Goal: Task Accomplishment & Management: Use online tool/utility

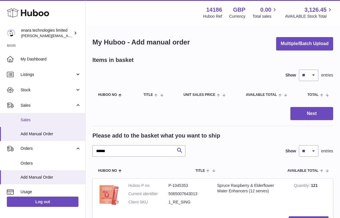
click at [46, 120] on span "Sales" at bounding box center [51, 119] width 60 height 5
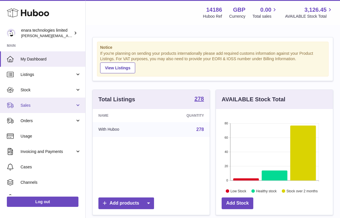
click at [55, 107] on span "Sales" at bounding box center [48, 105] width 54 height 5
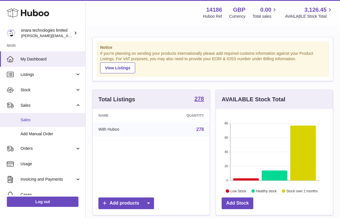
click at [37, 125] on link "Sales" at bounding box center [42, 120] width 85 height 14
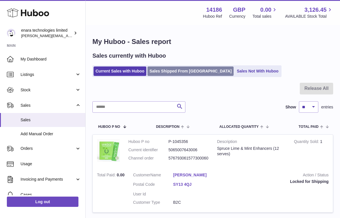
click at [178, 73] on link "Sales Shipped From [GEOGRAPHIC_DATA]" at bounding box center [190, 70] width 86 height 9
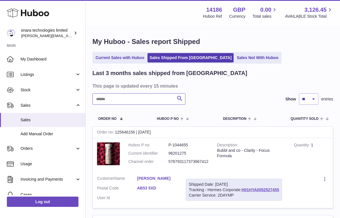
click at [160, 96] on input "text" at bounding box center [138, 98] width 93 height 11
paste input "**********"
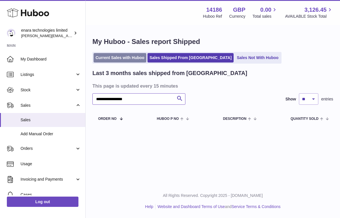
type input "**********"
click at [124, 56] on link "Current Sales with Huboo" at bounding box center [119, 57] width 53 height 9
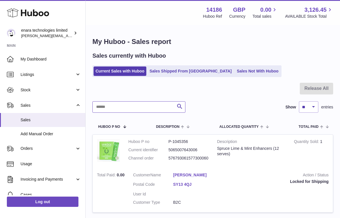
click at [163, 105] on input "text" at bounding box center [138, 106] width 93 height 11
paste input "**********"
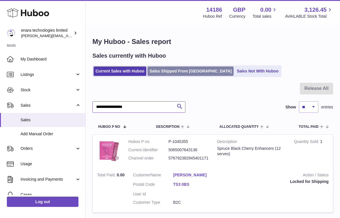
type input "**********"
click at [187, 72] on link "Sales Shipped From [GEOGRAPHIC_DATA]" at bounding box center [190, 70] width 86 height 9
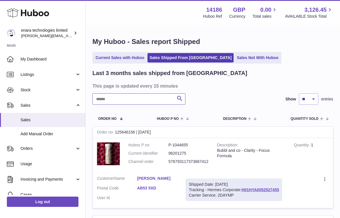
click at [155, 98] on input "text" at bounding box center [138, 98] width 93 height 11
paste input "**********"
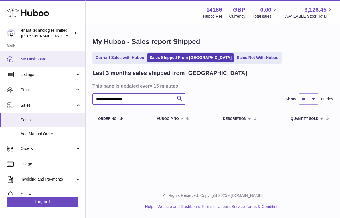
drag, startPoint x: 154, startPoint y: 101, endPoint x: 50, endPoint y: 64, distance: 110.9
click at [50, 64] on div "**********" at bounding box center [170, 109] width 340 height 218
paste input "text"
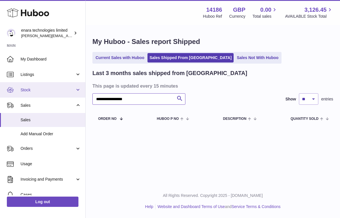
drag, startPoint x: 145, startPoint y: 97, endPoint x: 53, endPoint y: 85, distance: 92.4
click at [53, 85] on div "**********" at bounding box center [170, 109] width 340 height 218
paste input "text"
drag, startPoint x: 155, startPoint y: 100, endPoint x: 40, endPoint y: 95, distance: 115.5
click at [42, 95] on div "**********" at bounding box center [170, 109] width 340 height 218
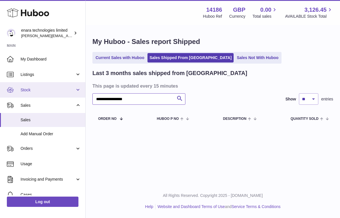
paste input "text"
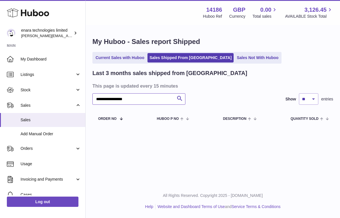
drag, startPoint x: 148, startPoint y: 98, endPoint x: -31, endPoint y: 82, distance: 179.3
click at [0, 82] on html ".st0{fill:#141414;}" at bounding box center [170, 109] width 340 height 218
paste input "text"
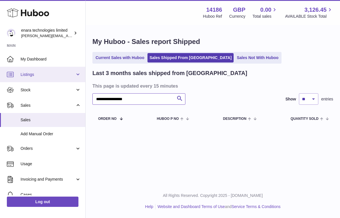
drag, startPoint x: 147, startPoint y: 101, endPoint x: 12, endPoint y: 76, distance: 137.3
click at [13, 76] on div "**********" at bounding box center [170, 109] width 340 height 218
type input "*"
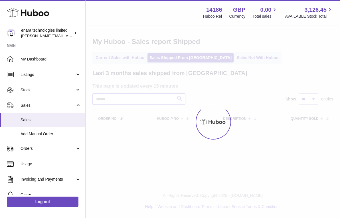
type input "*"
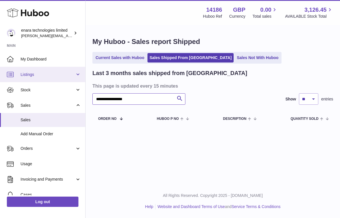
drag, startPoint x: 147, startPoint y: 100, endPoint x: 0, endPoint y: 66, distance: 150.5
click at [1, 66] on div "**********" at bounding box center [170, 109] width 340 height 218
type input "*"
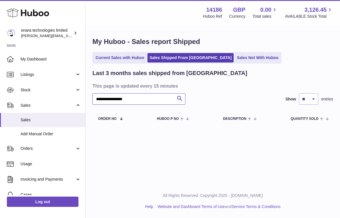
drag, startPoint x: 145, startPoint y: 99, endPoint x: -48, endPoint y: 46, distance: 200.2
click at [0, 46] on html ".st0{fill:#141414;}" at bounding box center [170, 109] width 340 height 218
paste input "text"
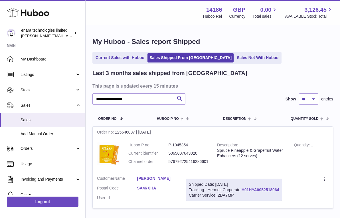
drag, startPoint x: 282, startPoint y: 187, endPoint x: 243, endPoint y: 188, distance: 38.8
click at [243, 188] on div "Shipped Date: 29th Sep 2025 Tracking - Hermes Corporate: H01HYA0052518064 Carri…" at bounding box center [233, 189] width 96 height 23
copy div "H01HYA0052518064"
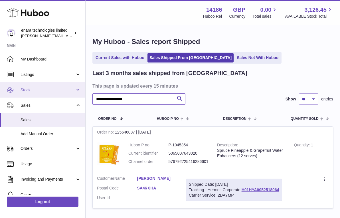
drag, startPoint x: 146, startPoint y: 99, endPoint x: 30, endPoint y: 82, distance: 117.2
click at [30, 82] on div "**********" at bounding box center [170, 130] width 340 height 260
paste input "text"
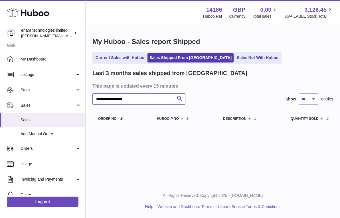
drag, startPoint x: 155, startPoint y: 102, endPoint x: -11, endPoint y: 76, distance: 168.2
click at [0, 76] on html ".st0{fill:#141414;}" at bounding box center [170, 109] width 340 height 218
paste input "text"
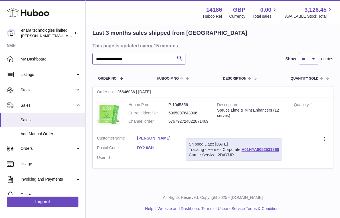
scroll to position [40, 0]
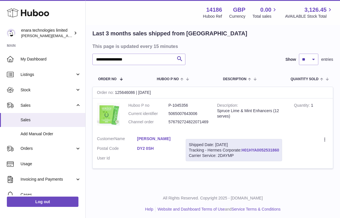
drag, startPoint x: 281, startPoint y: 147, endPoint x: 243, endPoint y: 148, distance: 37.3
click at [243, 148] on div "Shipped Date: 29th Sep 2025 Tracking - Hermes Corporate: H01HYA0052531860 Carri…" at bounding box center [233, 150] width 96 height 23
copy div "H01HYA0052531860"
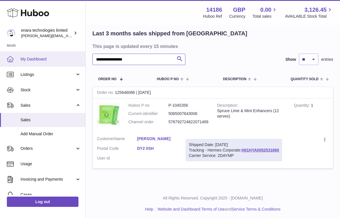
drag, startPoint x: 143, startPoint y: 60, endPoint x: 36, endPoint y: 54, distance: 106.8
click at [37, 54] on div "**********" at bounding box center [170, 90] width 340 height 260
paste input "text"
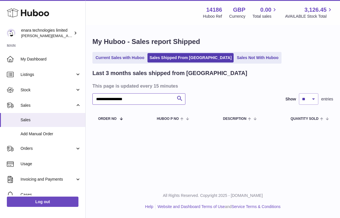
drag, startPoint x: 150, startPoint y: 97, endPoint x: -18, endPoint y: 87, distance: 168.4
click at [0, 87] on html ".st0{fill:#141414;}" at bounding box center [170, 109] width 340 height 218
paste input "text"
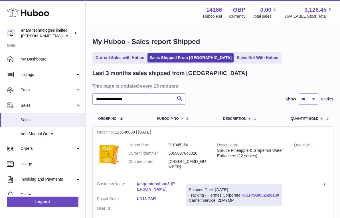
drag, startPoint x: 281, startPoint y: 187, endPoint x: 243, endPoint y: 189, distance: 38.6
click at [243, 189] on div "Shipped Date: 29th Sep 2025 Tracking - Hermes Corporate: H01HYA0052528130 Carri…" at bounding box center [233, 195] width 96 height 23
copy div "H01HYA0052528130"
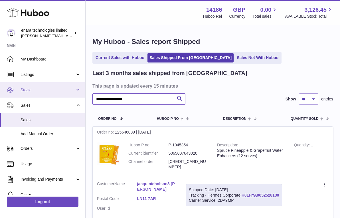
drag, startPoint x: 161, startPoint y: 97, endPoint x: 10, endPoint y: 96, distance: 151.3
click at [10, 96] on div "**********" at bounding box center [170, 184] width 340 height 369
paste input "text"
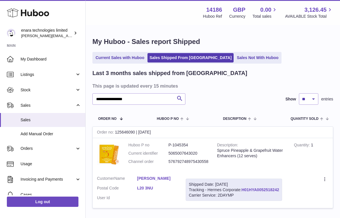
drag, startPoint x: 281, startPoint y: 187, endPoint x: 243, endPoint y: 187, distance: 37.9
click at [243, 187] on div "Shipped Date: 29th Sep 2025 Tracking - Hermes Corporate: H01HYA0052518242 Carri…" at bounding box center [233, 189] width 96 height 23
copy div "H01HYA0052518242"
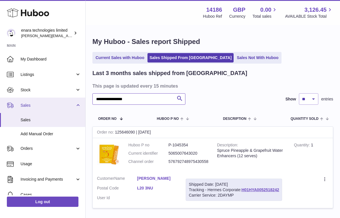
drag, startPoint x: 150, startPoint y: 97, endPoint x: 13, endPoint y: 97, distance: 137.6
click at [13, 97] on div "**********" at bounding box center [170, 130] width 340 height 260
paste input "text"
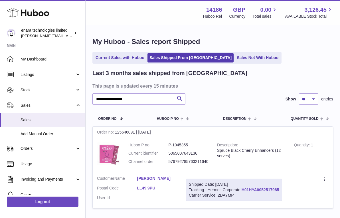
drag, startPoint x: 282, startPoint y: 188, endPoint x: 242, endPoint y: 190, distance: 39.1
click at [242, 190] on div "Shipped Date: 29th Sep 2025 Tracking - Hermes Corporate: H01HYA0052517985 Carri…" at bounding box center [233, 189] width 96 height 23
copy div "H01HYA0052517985"
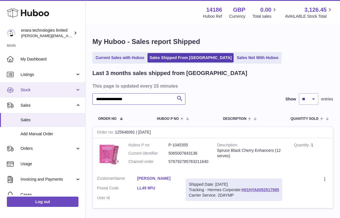
drag, startPoint x: 150, startPoint y: 99, endPoint x: 14, endPoint y: 96, distance: 135.9
click at [14, 96] on div "**********" at bounding box center [170, 130] width 340 height 260
paste input "text"
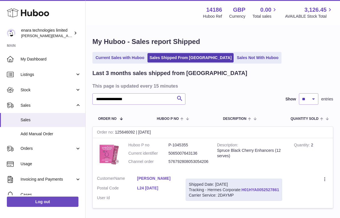
drag, startPoint x: 281, startPoint y: 188, endPoint x: 243, endPoint y: 190, distance: 37.9
click at [243, 190] on div "Shipped Date: 29th Sep 2025 Tracking - Hermes Corporate: H01HYA0052527861 Carri…" at bounding box center [233, 189] width 96 height 23
copy div "H01HYA0052527861"
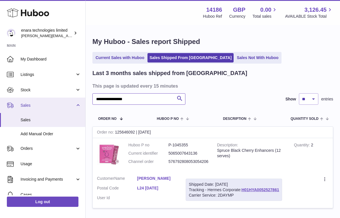
drag, startPoint x: 145, startPoint y: 98, endPoint x: 25, endPoint y: 98, distance: 120.5
click at [25, 98] on div "**********" at bounding box center [170, 130] width 340 height 260
paste input "text"
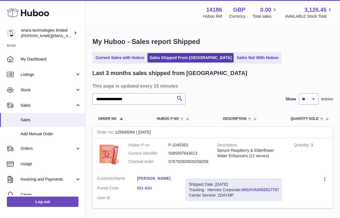
drag, startPoint x: 280, startPoint y: 186, endPoint x: 242, endPoint y: 187, distance: 38.2
click at [242, 187] on div "Shipped Date: 29th Sep 2025 Tracking - Hermes Corporate: H01HYA0052517707 Carri…" at bounding box center [233, 189] width 96 height 23
copy div "H01HYA0052517707"
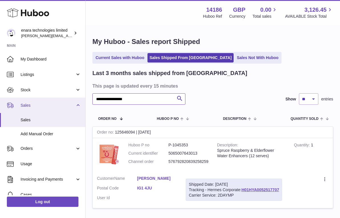
drag, startPoint x: 147, startPoint y: 96, endPoint x: 75, endPoint y: 100, distance: 72.2
click at [75, 100] on div "**********" at bounding box center [170, 130] width 340 height 260
paste input "text"
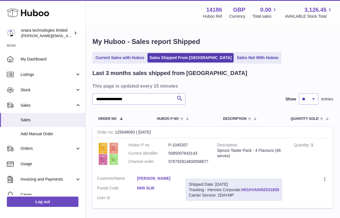
drag, startPoint x: 281, startPoint y: 187, endPoint x: 243, endPoint y: 189, distance: 38.2
click at [243, 189] on div "Shipped Date: 29th Sep 2025 Tracking - Hermes Corporate: H01HYA0052531858 Carri…" at bounding box center [233, 189] width 96 height 23
copy div "H01HYA0052531858"
drag, startPoint x: 153, startPoint y: 96, endPoint x: 194, endPoint y: 125, distance: 50.8
click at [194, 125] on div "**********" at bounding box center [212, 142] width 240 height 146
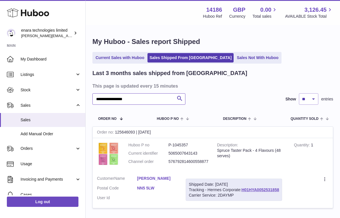
paste input "text"
drag, startPoint x: 282, startPoint y: 187, endPoint x: 243, endPoint y: 190, distance: 38.8
click at [243, 190] on div "Shipped Date: 29th Sep 2025 Tracking - Hermes Corporate: H01HYA0052517997 Carri…" at bounding box center [233, 189] width 96 height 23
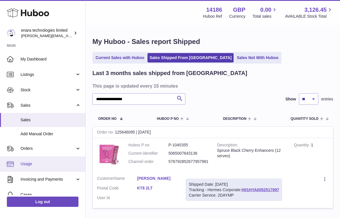
copy div "H01HYA0052517997"
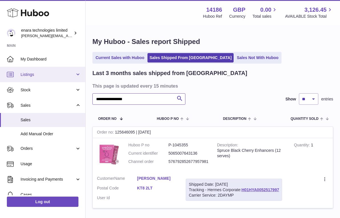
drag, startPoint x: 147, startPoint y: 99, endPoint x: 2, endPoint y: 75, distance: 147.6
click at [2, 75] on div "**********" at bounding box center [170, 130] width 340 height 260
paste input "text"
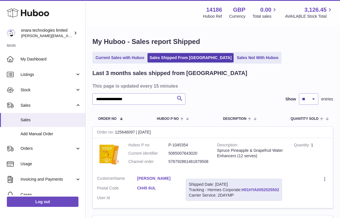
drag, startPoint x: 281, startPoint y: 187, endPoint x: 243, endPoint y: 188, distance: 38.5
click at [243, 188] on div "Shipped Date: 29th Sep 2025 Tracking - Hermes Corporate: H01HYA0052525502 Carri…" at bounding box center [233, 189] width 96 height 23
copy div "H01HYA0052525502"
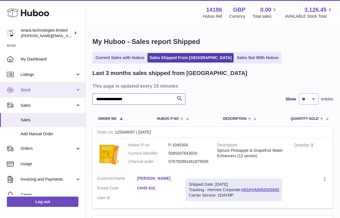
drag, startPoint x: 150, startPoint y: 101, endPoint x: 17, endPoint y: 92, distance: 133.4
click at [17, 92] on div "**********" at bounding box center [170, 174] width 340 height 349
paste input "text"
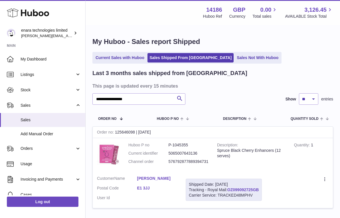
drag, startPoint x: 261, startPoint y: 187, endPoint x: 228, endPoint y: 187, distance: 33.1
click at [228, 187] on div "Shipped Date: 29th Sep 2025 Tracking - Royal Mail: OZ099092725GB Carrier Servic…" at bounding box center [223, 189] width 76 height 23
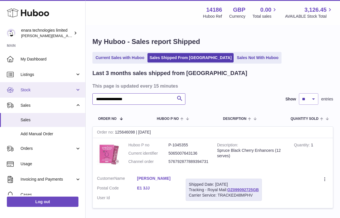
drag, startPoint x: 158, startPoint y: 97, endPoint x: 17, endPoint y: 93, distance: 141.1
click at [17, 94] on div "**********" at bounding box center [170, 130] width 340 height 260
paste input "text"
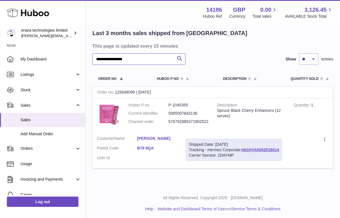
scroll to position [40, 0]
type input "**********"
drag, startPoint x: 281, startPoint y: 148, endPoint x: 242, endPoint y: 148, distance: 38.8
click at [242, 148] on div "Shipped Date: 29th Sep 2025 Tracking - Hermes Corporate: H01HYA0052518014 Carri…" at bounding box center [233, 150] width 96 height 23
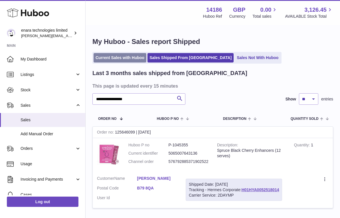
scroll to position [0, 0]
click at [121, 57] on link "Current Sales with Huboo" at bounding box center [119, 57] width 53 height 9
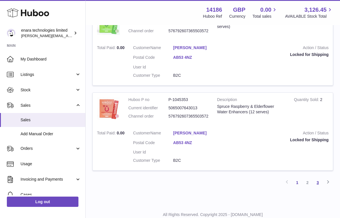
click at [316, 177] on link "3" at bounding box center [317, 182] width 10 height 10
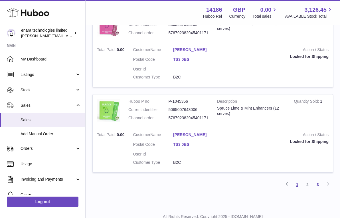
click at [295, 179] on link "1" at bounding box center [297, 184] width 10 height 10
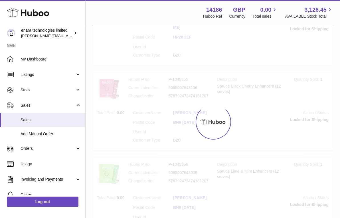
scroll to position [26, 0]
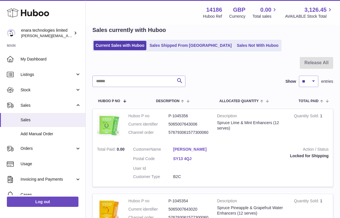
click at [199, 130] on dd "576793061577300060" at bounding box center [188, 132] width 40 height 5
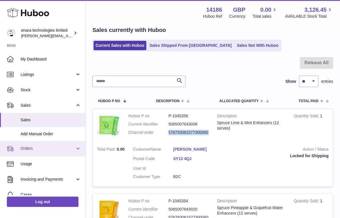
copy dd "576793061577300060"
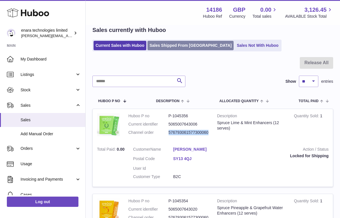
click at [191, 43] on link "Sales Shipped From [GEOGRAPHIC_DATA]" at bounding box center [190, 45] width 86 height 9
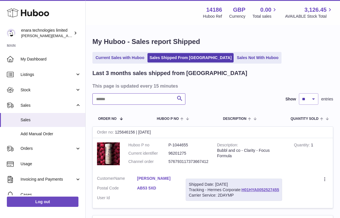
click at [164, 97] on input "text" at bounding box center [138, 98] width 93 height 11
paste input "**********"
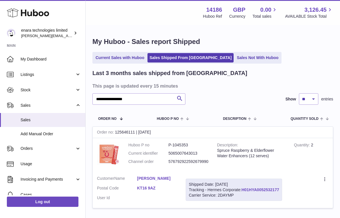
drag, startPoint x: 281, startPoint y: 187, endPoint x: 243, endPoint y: 188, distance: 38.5
click at [243, 188] on div "Shipped Date: 29th Sep 2025 Tracking - Hermes Corporate: H01HYA0052532177 Carri…" at bounding box center [233, 189] width 96 height 23
copy div "H01HYA0052532177"
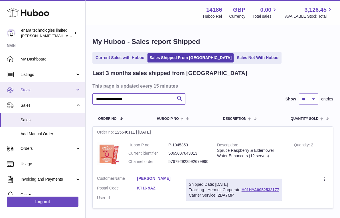
drag, startPoint x: 154, startPoint y: 98, endPoint x: 27, endPoint y: 95, distance: 127.4
click at [32, 95] on div "**********" at bounding box center [170, 130] width 340 height 260
paste input "text"
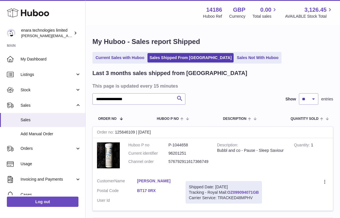
drag, startPoint x: 261, startPoint y: 190, endPoint x: 229, endPoint y: 191, distance: 31.4
click at [229, 191] on div "Shipped Date: 29th Sep 2025 Tracking - Royal Mail: OZ099094071GB Carrier Servic…" at bounding box center [223, 192] width 76 height 23
copy div "OZ099094071GB"
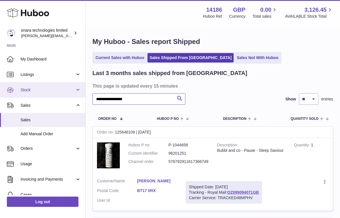
drag, startPoint x: 154, startPoint y: 99, endPoint x: 4, endPoint y: 92, distance: 149.7
click at [4, 94] on div "**********" at bounding box center [170, 220] width 340 height 440
paste input "text"
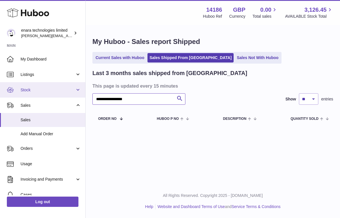
drag, startPoint x: 152, startPoint y: 98, endPoint x: 12, endPoint y: 89, distance: 140.8
click at [12, 90] on div "**********" at bounding box center [170, 109] width 340 height 218
paste input "text"
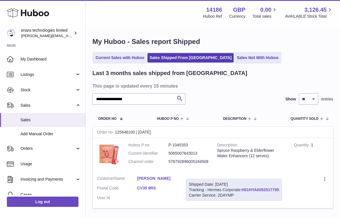
drag, startPoint x: 281, startPoint y: 187, endPoint x: 243, endPoint y: 188, distance: 37.9
click at [243, 188] on div "Shipped Date: 29th Sep 2025 Tracking - Hermes Corporate: H01HYA0052517795 Carri…" at bounding box center [233, 189] width 96 height 23
copy div "H01HYA0052517795"
drag, startPoint x: 152, startPoint y: 102, endPoint x: -7, endPoint y: 100, distance: 159.0
click at [0, 100] on html ".st0{fill:#141414;}" at bounding box center [170, 109] width 340 height 218
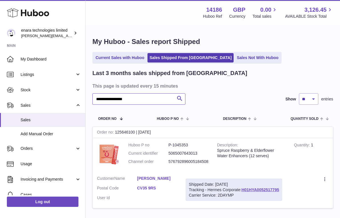
paste input "text"
drag, startPoint x: 281, startPoint y: 187, endPoint x: 243, endPoint y: 189, distance: 38.2
click at [243, 189] on div "Shipped Date: 29th Sep 2025 Tracking - Hermes Corporate: H01HYA0052527885 Carri…" at bounding box center [233, 189] width 96 height 23
copy div "H01HYA0052527885"
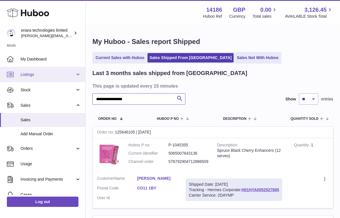
drag, startPoint x: 142, startPoint y: 99, endPoint x: 9, endPoint y: 81, distance: 134.6
click at [10, 81] on div "**********" at bounding box center [170, 174] width 340 height 349
paste input "text"
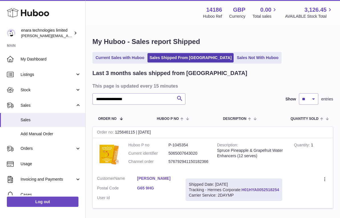
drag, startPoint x: 283, startPoint y: 187, endPoint x: 242, endPoint y: 189, distance: 40.5
click at [242, 189] on div "Shipped Date: 29th Sep 2025 Tracking - Hermes Corporate: H01HYA0052518254 Carri…" at bounding box center [233, 189] width 96 height 23
copy div "H01HYA0052518254"
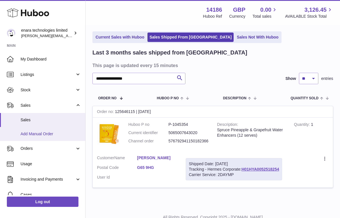
scroll to position [23, 0]
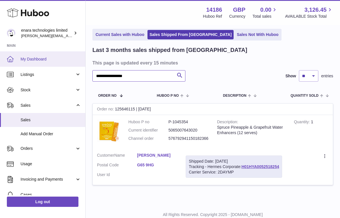
drag, startPoint x: 154, startPoint y: 77, endPoint x: 22, endPoint y: 65, distance: 132.2
click at [23, 65] on div "**********" at bounding box center [170, 107] width 340 height 260
paste input "text"
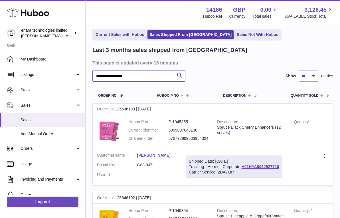
type input "**********"
drag, startPoint x: 282, startPoint y: 164, endPoint x: 242, endPoint y: 165, distance: 39.6
click at [242, 165] on div "Shipped Date: 29th Sep 2025 Tracking - Hermes Corporate: H01HYA0052527710 Carri…" at bounding box center [233, 166] width 96 height 23
copy div "H01HYA0052527710"
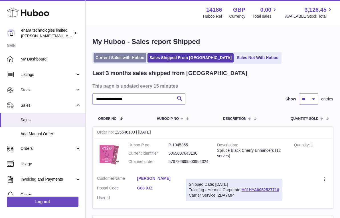
click at [127, 56] on link "Current Sales with Huboo" at bounding box center [119, 57] width 53 height 9
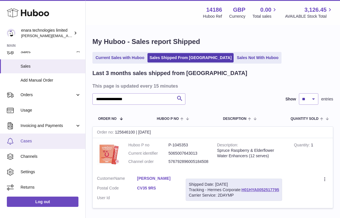
scroll to position [53, 0]
click at [42, 140] on span "Cases" at bounding box center [51, 141] width 60 height 5
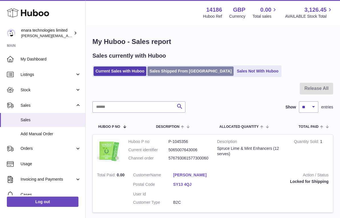
click at [178, 72] on link "Sales Shipped From [GEOGRAPHIC_DATA]" at bounding box center [190, 70] width 86 height 9
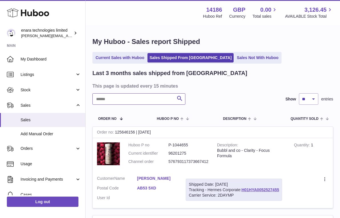
click at [140, 101] on input "text" at bounding box center [138, 98] width 93 height 11
paste input "**********"
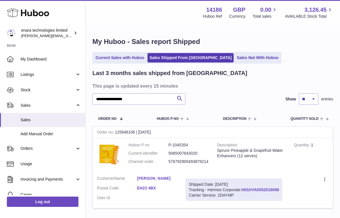
drag, startPoint x: 281, startPoint y: 186, endPoint x: 243, endPoint y: 188, distance: 38.2
click at [243, 188] on div "Shipped Date: [DATE] Tracking - Hermes Corporate: H01HYA0052518088 Carrier Serv…" at bounding box center [233, 189] width 96 height 23
copy div "H01HYA0052518088"
drag, startPoint x: 160, startPoint y: 99, endPoint x: -4, endPoint y: 95, distance: 163.9
click at [0, 95] on html ".st0{fill:#141414;}" at bounding box center [170, 109] width 340 height 218
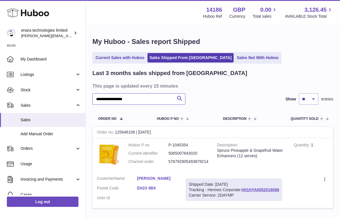
paste input "text"
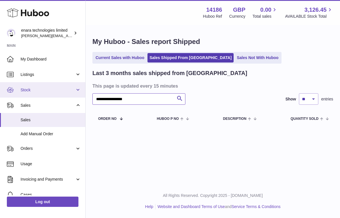
drag, startPoint x: 146, startPoint y: 98, endPoint x: 32, endPoint y: 82, distance: 115.4
click at [32, 82] on div "**********" at bounding box center [170, 109] width 340 height 218
paste input "text"
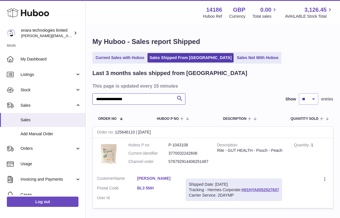
type input "**********"
drag, startPoint x: 282, startPoint y: 187, endPoint x: 243, endPoint y: 188, distance: 39.3
click at [243, 188] on div "Shipped Date: [DATE] Tracking - Hermes Corporate: H01HYA0052527607 Carrier Serv…" at bounding box center [233, 189] width 96 height 23
copy div "H01HYA0052527607"
click at [130, 56] on link "Current Sales with Huboo" at bounding box center [119, 57] width 53 height 9
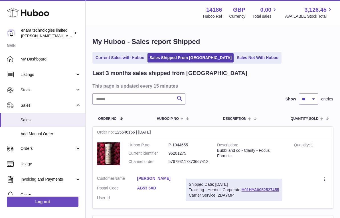
click at [160, 99] on input "text" at bounding box center [138, 98] width 93 height 11
paste input "**********"
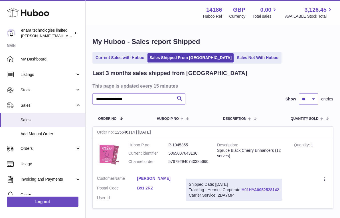
drag, startPoint x: 281, startPoint y: 187, endPoint x: 242, endPoint y: 187, distance: 38.8
click at [242, 187] on div "Shipped Date: [DATE] Tracking - Hermes Corporate: H01HYA0052528142 Carrier Serv…" at bounding box center [233, 189] width 96 height 23
copy div "H01HYA0052528142"
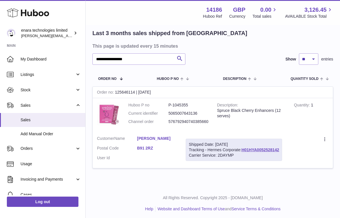
scroll to position [40, 0]
drag, startPoint x: 158, startPoint y: 60, endPoint x: 91, endPoint y: 52, distance: 67.1
click at [91, 53] on div "**********" at bounding box center [212, 86] width 254 height 201
paste input "text"
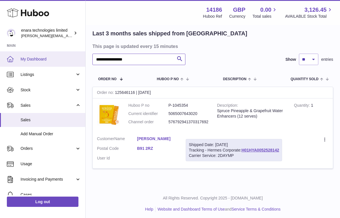
drag, startPoint x: 143, startPoint y: 59, endPoint x: 40, endPoint y: 54, distance: 102.7
click at [40, 55] on div "**********" at bounding box center [170, 90] width 340 height 260
paste input "text"
drag, startPoint x: 149, startPoint y: 57, endPoint x: 53, endPoint y: 57, distance: 96.0
click at [53, 57] on div "**********" at bounding box center [170, 90] width 340 height 260
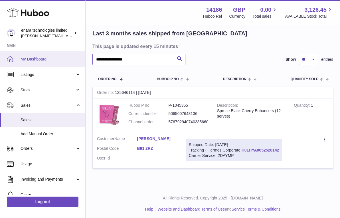
paste input "text"
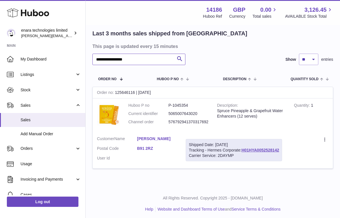
drag, startPoint x: 145, startPoint y: 60, endPoint x: 37, endPoint y: 48, distance: 108.7
click at [37, 48] on div "**********" at bounding box center [170, 90] width 340 height 260
paste input "text"
drag, startPoint x: 155, startPoint y: 60, endPoint x: 29, endPoint y: 50, distance: 126.3
click at [29, 50] on div "**********" at bounding box center [170, 90] width 340 height 260
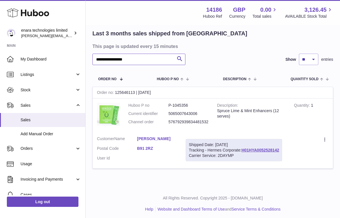
paste input "text"
drag, startPoint x: 282, startPoint y: 148, endPoint x: 242, endPoint y: 148, distance: 39.3
click at [242, 148] on div "Shipped Date: 29th Sep 2025 Tracking - Hermes Corporate: H01HYA0052528142 Carri…" at bounding box center [233, 150] width 96 height 23
copy div "H01HYA0052528142"
drag, startPoint x: 154, startPoint y: 62, endPoint x: 30, endPoint y: 46, distance: 125.3
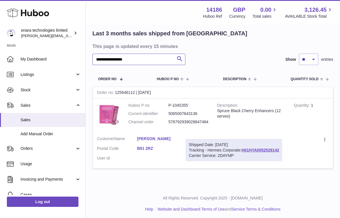
click at [30, 46] on div "**********" at bounding box center [170, 90] width 340 height 260
paste input "text"
drag, startPoint x: 282, startPoint y: 148, endPoint x: 242, endPoint y: 149, distance: 39.0
click at [242, 149] on div "Shipped Date: 29th Sep 2025 Tracking - Hermes Corporate: H01HYA0052527734 Carri…" at bounding box center [233, 150] width 96 height 23
copy div "H01HYA0052527734"
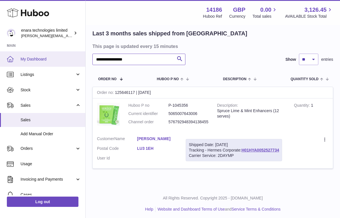
drag, startPoint x: 142, startPoint y: 59, endPoint x: 39, endPoint y: 52, distance: 103.4
click at [40, 52] on div "**********" at bounding box center [170, 90] width 340 height 260
paste input "text"
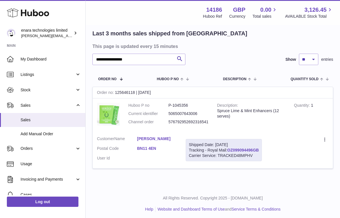
drag, startPoint x: 262, startPoint y: 148, endPoint x: 229, endPoint y: 149, distance: 33.1
click at [229, 149] on div "Shipped Date: 29th Sep 2025 Tracking - Royal Mail: OZ099094496GB Carrier Servic…" at bounding box center [223, 150] width 76 height 23
copy div "OZ099094496GB"
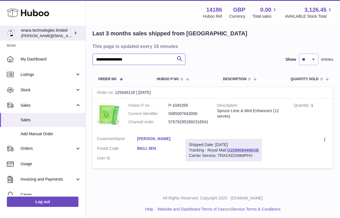
drag, startPoint x: 150, startPoint y: 60, endPoint x: 22, endPoint y: 36, distance: 130.5
click at [22, 36] on div "**********" at bounding box center [170, 90] width 340 height 260
paste input "text"
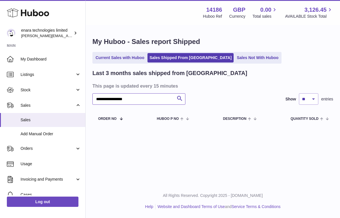
drag, startPoint x: 160, startPoint y: 95, endPoint x: 169, endPoint y: 96, distance: 9.7
click at [169, 96] on input "**********" at bounding box center [138, 98] width 93 height 11
paste input "text"
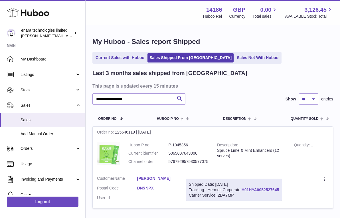
drag, startPoint x: 281, startPoint y: 186, endPoint x: 243, endPoint y: 188, distance: 38.5
click at [243, 188] on div "Shipped Date: 29th Sep 2025 Tracking - Hermes Corporate: H01HYA0052527645 Carri…" at bounding box center [233, 189] width 96 height 23
copy div "H01HYA0052527645"
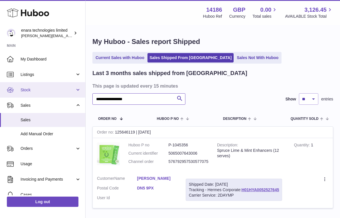
drag, startPoint x: 150, startPoint y: 99, endPoint x: 40, endPoint y: 90, distance: 110.3
click at [40, 90] on div "**********" at bounding box center [170, 130] width 340 height 260
paste input "text"
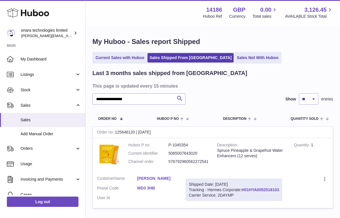
drag, startPoint x: 282, startPoint y: 187, endPoint x: 243, endPoint y: 188, distance: 38.8
click at [243, 188] on div "Shipped Date: 29th Sep 2025 Tracking - Hermes Corporate: H01HYA0052518103 Carri…" at bounding box center [233, 189] width 96 height 23
copy div "H01HYA0052518103"
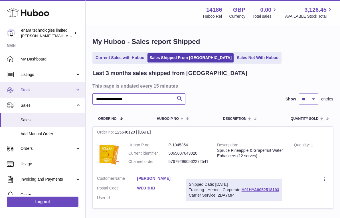
drag, startPoint x: 156, startPoint y: 99, endPoint x: 39, endPoint y: 91, distance: 117.1
click at [39, 91] on div "**********" at bounding box center [170, 130] width 340 height 260
paste input "text"
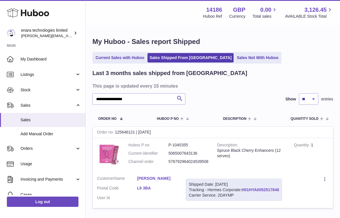
drag, startPoint x: 281, startPoint y: 187, endPoint x: 242, endPoint y: 189, distance: 38.8
click at [242, 189] on div "Shipped Date: 29th Sep 2025 Tracking - Hermes Corporate: H01HYA0052517846 Carri…" at bounding box center [233, 189] width 96 height 23
copy div "H01HYA0052517846"
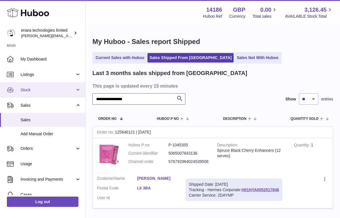
drag, startPoint x: 147, startPoint y: 100, endPoint x: 56, endPoint y: 94, distance: 91.4
click at [56, 94] on div "**********" at bounding box center [170, 130] width 340 height 260
paste input "text"
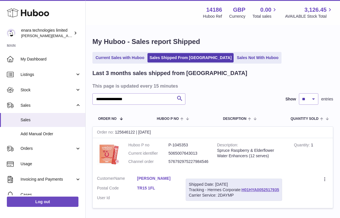
drag, startPoint x: 281, startPoint y: 187, endPoint x: 242, endPoint y: 187, distance: 39.3
click at [242, 187] on div "Shipped Date: 29th Sep 2025 Tracking - Hermes Corporate: H01HYA0052517935 Carri…" at bounding box center [233, 189] width 96 height 23
copy div "H01HYA0052517935"
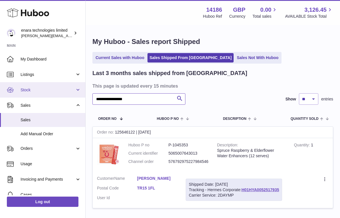
drag, startPoint x: 152, startPoint y: 97, endPoint x: 70, endPoint y: 93, distance: 83.0
click at [70, 93] on div "**********" at bounding box center [170, 130] width 340 height 260
paste input "text"
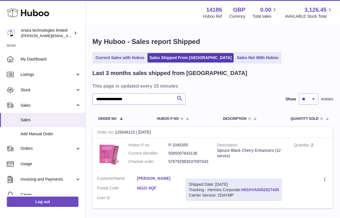
drag, startPoint x: 281, startPoint y: 187, endPoint x: 243, endPoint y: 189, distance: 37.6
click at [243, 189] on div "Shipped Date: 29th Sep 2025 Tracking - Hermes Corporate: H01HYA0052527405 Carri…" at bounding box center [233, 189] width 96 height 23
copy div "H01HYA0052527405"
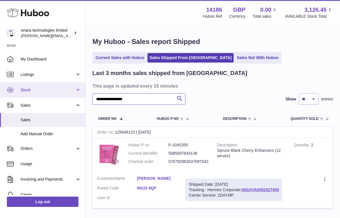
drag, startPoint x: 144, startPoint y: 98, endPoint x: 45, endPoint y: 93, distance: 99.3
click at [45, 94] on div "**********" at bounding box center [170, 130] width 340 height 260
paste input "text"
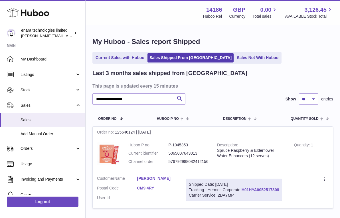
drag, startPoint x: 282, startPoint y: 187, endPoint x: 243, endPoint y: 189, distance: 38.5
click at [243, 189] on div "Shipped Date: 29th Sep 2025 Tracking - Hermes Corporate: H01HYA0052517808 Carri…" at bounding box center [233, 189] width 96 height 23
copy div "H01HYA0052517808"
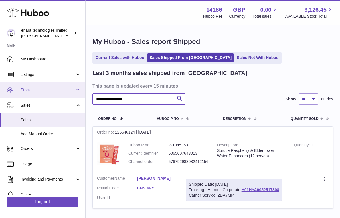
drag, startPoint x: 144, startPoint y: 101, endPoint x: 55, endPoint y: 93, distance: 89.8
click at [55, 93] on div "**********" at bounding box center [170, 130] width 340 height 260
paste input "text"
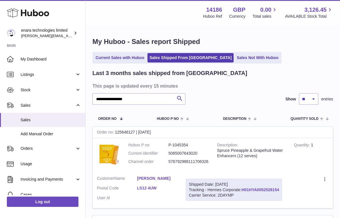
drag, startPoint x: 282, startPoint y: 186, endPoint x: 243, endPoint y: 188, distance: 38.2
click at [243, 188] on div "Shipped Date: 29th Sep 2025 Tracking - Hermes Corporate: H01HYA0052528154 Carri…" at bounding box center [233, 189] width 96 height 23
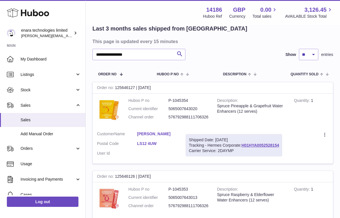
scroll to position [25, 0]
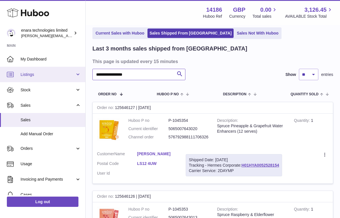
drag, startPoint x: 152, startPoint y: 77, endPoint x: 38, endPoint y: 75, distance: 114.0
click at [38, 75] on div "**********" at bounding box center [170, 193] width 340 height 437
paste input "text"
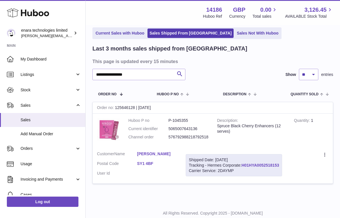
drag, startPoint x: 281, startPoint y: 163, endPoint x: 243, endPoint y: 163, distance: 37.9
click at [243, 163] on div "Shipped Date: 29th Sep 2025 Tracking - Hermes Corporate: H01HYA0052518153 Carri…" at bounding box center [233, 165] width 96 height 23
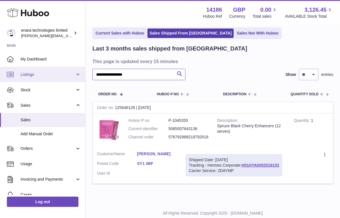
drag, startPoint x: 144, startPoint y: 74, endPoint x: 59, endPoint y: 69, distance: 85.0
click at [59, 69] on div "**********" at bounding box center [170, 105] width 340 height 260
paste input "text"
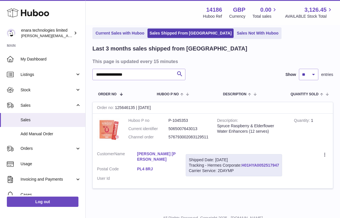
drag, startPoint x: 281, startPoint y: 163, endPoint x: 243, endPoint y: 164, distance: 38.2
click at [243, 164] on div "Shipped Date: 29th Sep 2025 Tracking - Hermes Corporate: H01HYA0052517947 Carri…" at bounding box center [233, 165] width 96 height 23
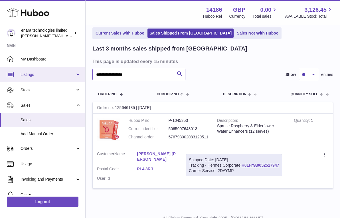
drag, startPoint x: 148, startPoint y: 76, endPoint x: 63, endPoint y: 76, distance: 84.9
click at [63, 76] on div "**********" at bounding box center [170, 107] width 340 height 265
paste input "text"
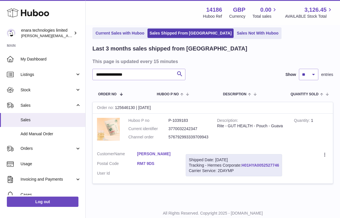
drag, startPoint x: 281, startPoint y: 163, endPoint x: 243, endPoint y: 163, distance: 38.5
click at [243, 163] on div "Shipped Date: 29th Sep 2025 Tracking - Hermes Corporate: H01HYA0052527746 Carri…" at bounding box center [233, 165] width 96 height 23
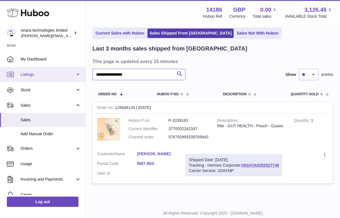
drag, startPoint x: 158, startPoint y: 76, endPoint x: 29, endPoint y: 70, distance: 129.5
click at [27, 72] on div "**********" at bounding box center [170, 105] width 340 height 260
paste input "text"
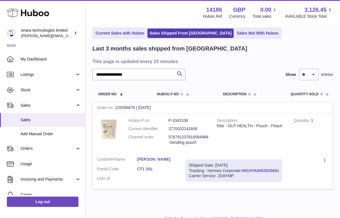
drag, startPoint x: 281, startPoint y: 168, endPoint x: 243, endPoint y: 169, distance: 37.9
click at [243, 169] on div "Shipped Date: 29th Sep 2025 Tracking - Hermes Corporate: H01HYA0052525691 Carri…" at bounding box center [233, 170] width 96 height 23
drag, startPoint x: 149, startPoint y: 74, endPoint x: 15, endPoint y: 48, distance: 136.2
click at [15, 48] on div "**********" at bounding box center [170, 107] width 340 height 265
paste input "text"
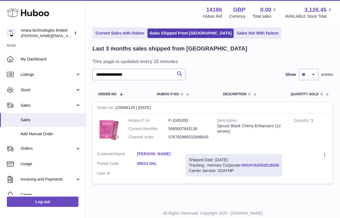
drag, startPoint x: 281, startPoint y: 163, endPoint x: 242, endPoint y: 164, distance: 38.5
click at [242, 164] on div "Shipped Date: 29th Sep 2025 Tracking - Hermes Corporate: H01HYA0052518026 Carri…" at bounding box center [233, 165] width 96 height 23
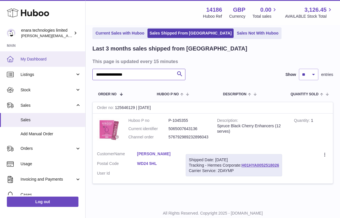
drag, startPoint x: 148, startPoint y: 74, endPoint x: 12, endPoint y: 57, distance: 137.3
click at [12, 57] on div "**********" at bounding box center [170, 105] width 340 height 260
paste input "text"
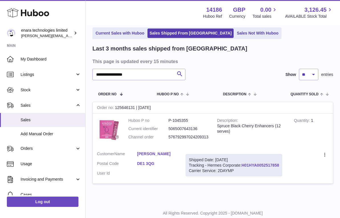
drag, startPoint x: 281, startPoint y: 164, endPoint x: 242, endPoint y: 164, distance: 38.5
click at [242, 164] on div "Shipped Date: 29th Sep 2025 Tracking - Hermes Corporate: H01HYA0052517858 Carri…" at bounding box center [233, 165] width 96 height 23
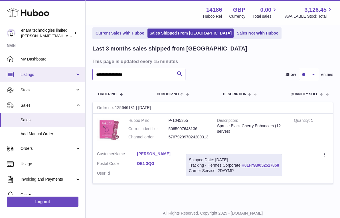
drag, startPoint x: 156, startPoint y: 72, endPoint x: 46, endPoint y: 71, distance: 109.7
click at [46, 72] on div "**********" at bounding box center [170, 105] width 340 height 260
paste input "text"
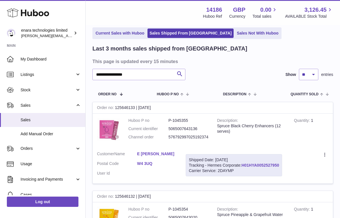
drag, startPoint x: 281, startPoint y: 163, endPoint x: 243, endPoint y: 164, distance: 37.9
click at [243, 164] on div "Shipped Date: 29th Sep 2025 Tracking - Hermes Corporate: H01HYA0052527950 Carri…" at bounding box center [233, 165] width 96 height 23
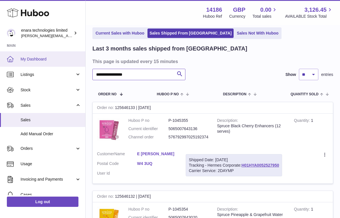
drag, startPoint x: 140, startPoint y: 75, endPoint x: 19, endPoint y: 61, distance: 121.7
click at [19, 61] on div "**********" at bounding box center [170, 149] width 340 height 349
paste input "text"
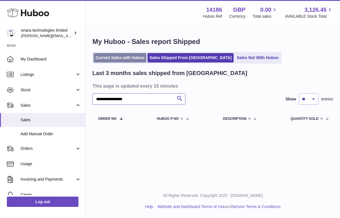
type input "**********"
click at [132, 57] on link "Current Sales with Huboo" at bounding box center [119, 57] width 53 height 9
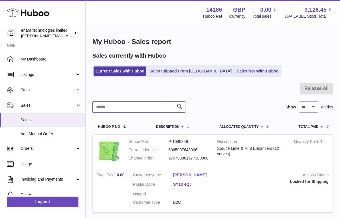
click at [161, 105] on input "text" at bounding box center [138, 106] width 93 height 11
paste input "**********"
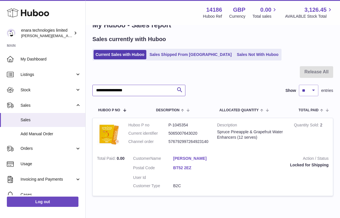
scroll to position [19, 0]
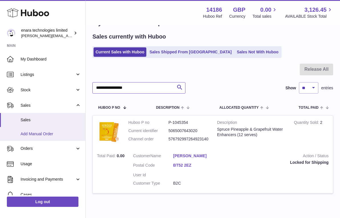
type input "**********"
click at [49, 134] on span "Add Manual Order" at bounding box center [51, 133] width 60 height 5
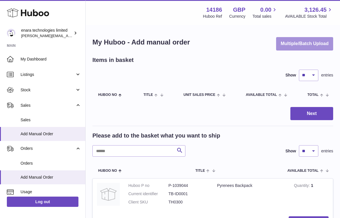
click at [296, 45] on button "Multiple/Batch Upload" at bounding box center [304, 43] width 57 height 13
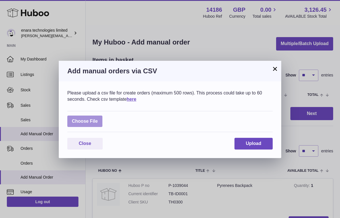
click at [87, 121] on label at bounding box center [84, 121] width 35 height 12
click at [98, 119] on input "file" at bounding box center [98, 118] width 0 height 0
type input "**********"
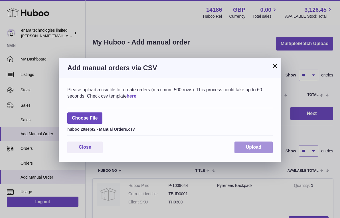
click at [254, 146] on span "Upload" at bounding box center [253, 146] width 15 height 5
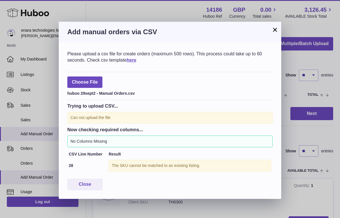
scroll to position [1, 0]
click at [91, 182] on button "Close" at bounding box center [84, 184] width 35 height 12
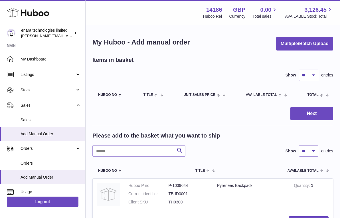
scroll to position [0, 0]
click at [148, 150] on input "text" at bounding box center [138, 150] width 93 height 11
paste input "*****"
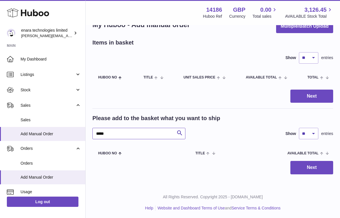
scroll to position [17, 0]
type input "***"
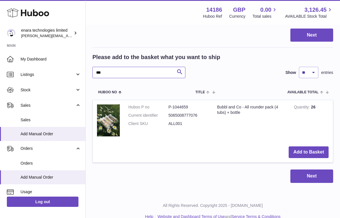
scroll to position [79, 0]
click at [174, 121] on dd "ALL001" at bounding box center [188, 123] width 40 height 5
copy dd "ALL001"
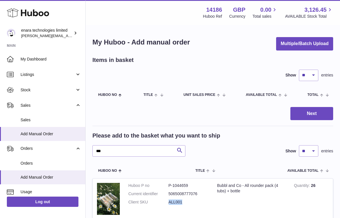
scroll to position [0, 0]
click at [295, 44] on button "Multiple/Batch Upload" at bounding box center [304, 43] width 57 height 13
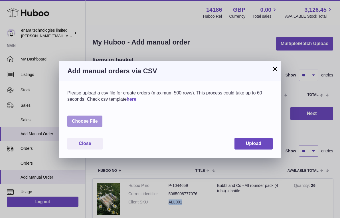
click at [85, 119] on label at bounding box center [84, 121] width 35 height 12
click at [98, 119] on input "file" at bounding box center [98, 118] width 0 height 0
type input "**********"
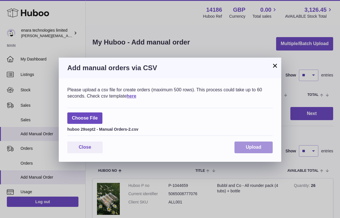
click at [254, 144] on span "Upload" at bounding box center [253, 146] width 15 height 5
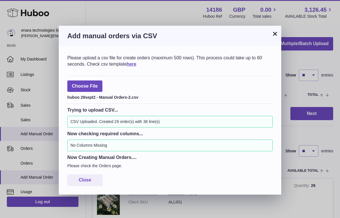
scroll to position [1, 0]
click at [86, 179] on span "Close" at bounding box center [85, 179] width 13 height 5
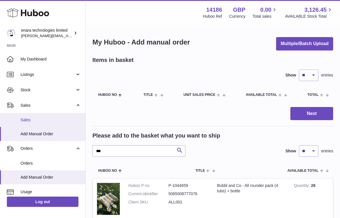
click at [57, 116] on link "Sales" at bounding box center [42, 120] width 85 height 14
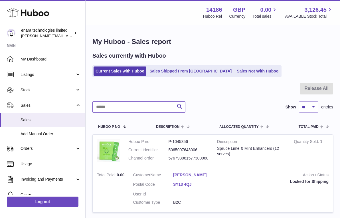
click at [148, 105] on input "text" at bounding box center [138, 106] width 93 height 11
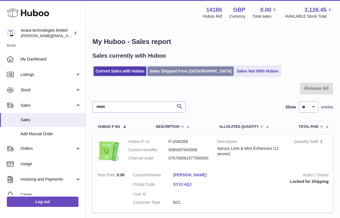
click at [179, 70] on link "Sales Shipped From [GEOGRAPHIC_DATA]" at bounding box center [190, 70] width 86 height 9
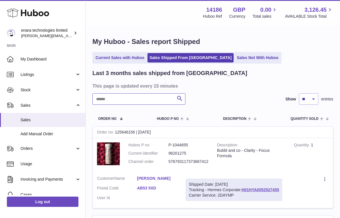
click at [156, 99] on input "text" at bounding box center [138, 98] width 93 height 11
paste input "**********"
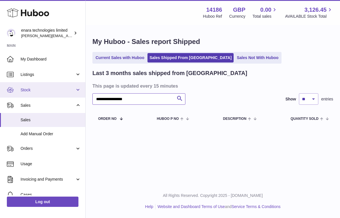
drag, startPoint x: 145, startPoint y: 99, endPoint x: 40, endPoint y: 90, distance: 105.9
click at [40, 90] on div "**********" at bounding box center [170, 109] width 340 height 218
paste input "text"
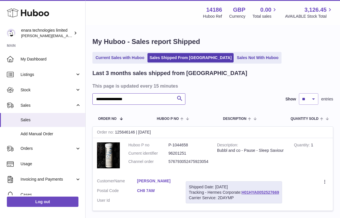
type input "**********"
drag, startPoint x: 282, startPoint y: 191, endPoint x: 243, endPoint y: 191, distance: 39.0
click at [243, 191] on div "Shipped Date: [DATE] Tracking - Hermes Corporate: H01HYA0052527669 Carrier Serv…" at bounding box center [233, 192] width 96 height 23
copy div "H01HYA0052527669"
click at [129, 59] on link "Current Sales with Huboo" at bounding box center [119, 57] width 53 height 9
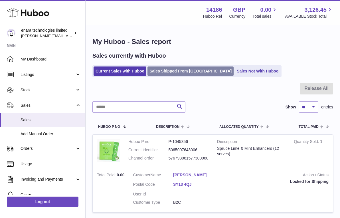
click at [177, 71] on link "Sales Shipped From [GEOGRAPHIC_DATA]" at bounding box center [190, 70] width 86 height 9
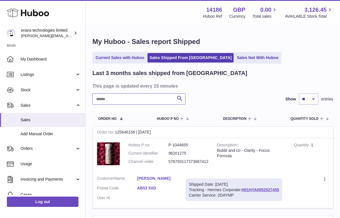
click at [152, 100] on input "text" at bounding box center [138, 98] width 93 height 11
paste input "**********"
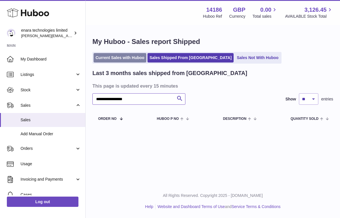
type input "**********"
click at [126, 59] on link "Current Sales with Huboo" at bounding box center [119, 57] width 53 height 9
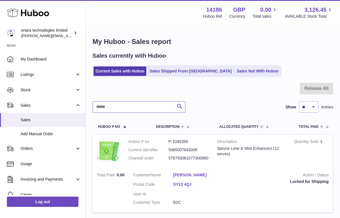
click at [167, 107] on input "text" at bounding box center [138, 106] width 93 height 11
paste input "**********"
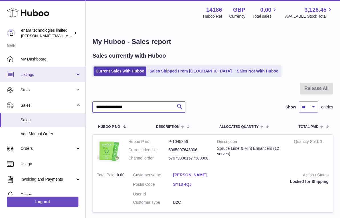
drag, startPoint x: 160, startPoint y: 106, endPoint x: 5, endPoint y: 76, distance: 157.7
click at [5, 76] on div "Huboo enara technologies limited Dee@enara.co Main My Dashboard Listings Not wi…" at bounding box center [170, 217] width 340 height 434
paste input "text"
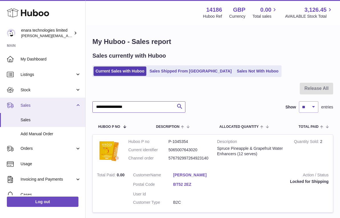
drag, startPoint x: 152, startPoint y: 106, endPoint x: 14, endPoint y: 99, distance: 138.1
click at [14, 99] on div "Huboo enara technologies limited Dee@enara.co Main My Dashboard Listings Not wi…" at bounding box center [170, 132] width 340 height 264
paste input "text"
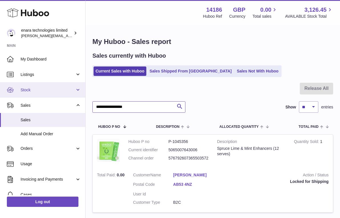
drag, startPoint x: 160, startPoint y: 105, endPoint x: 9, endPoint y: 86, distance: 151.6
click at [9, 87] on div "Huboo enara technologies limited Dee@enara.co Main My Dashboard Listings Not wi…" at bounding box center [170, 174] width 340 height 349
paste input "text"
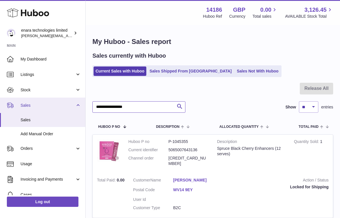
drag, startPoint x: 152, startPoint y: 108, endPoint x: 29, endPoint y: 102, distance: 123.2
click at [30, 103] on div "Huboo enara technologies limited Dee@enara.co Main My Dashboard Listings Not wi…" at bounding box center [170, 180] width 340 height 360
paste input "text"
type input "**********"
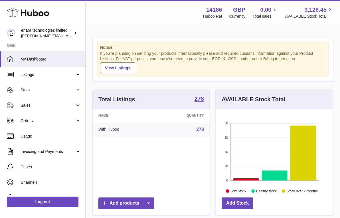
scroll to position [89, 117]
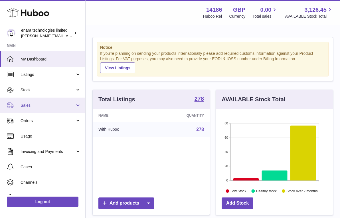
click at [64, 100] on link "Sales" at bounding box center [42, 104] width 85 height 15
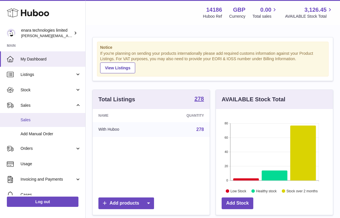
click at [66, 115] on link "Sales" at bounding box center [42, 120] width 85 height 14
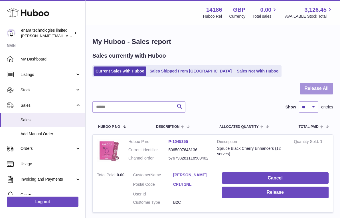
click at [309, 91] on button "Release All" at bounding box center [315, 89] width 33 height 12
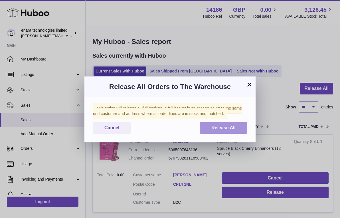
click at [215, 128] on span "Release All" at bounding box center [223, 127] width 24 height 5
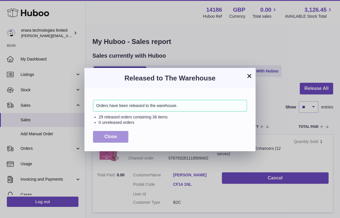
click at [111, 136] on span "Close" at bounding box center [110, 136] width 13 height 5
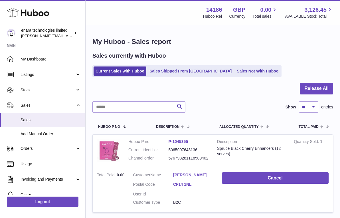
click at [252, 87] on div at bounding box center [212, 92] width 240 height 19
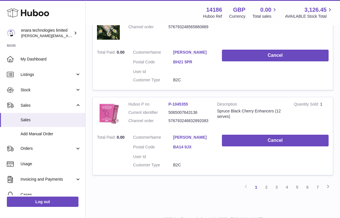
scroll to position [821, 0]
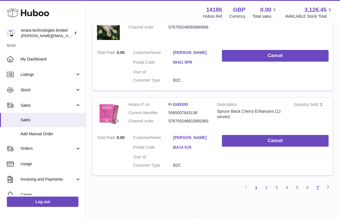
click at [319, 182] on link "7" at bounding box center [317, 187] width 10 height 10
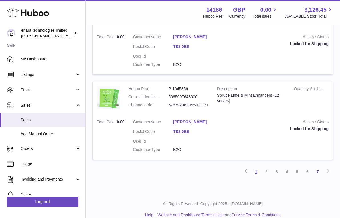
scroll to position [307, 0]
